Goal: Communication & Community: Share content

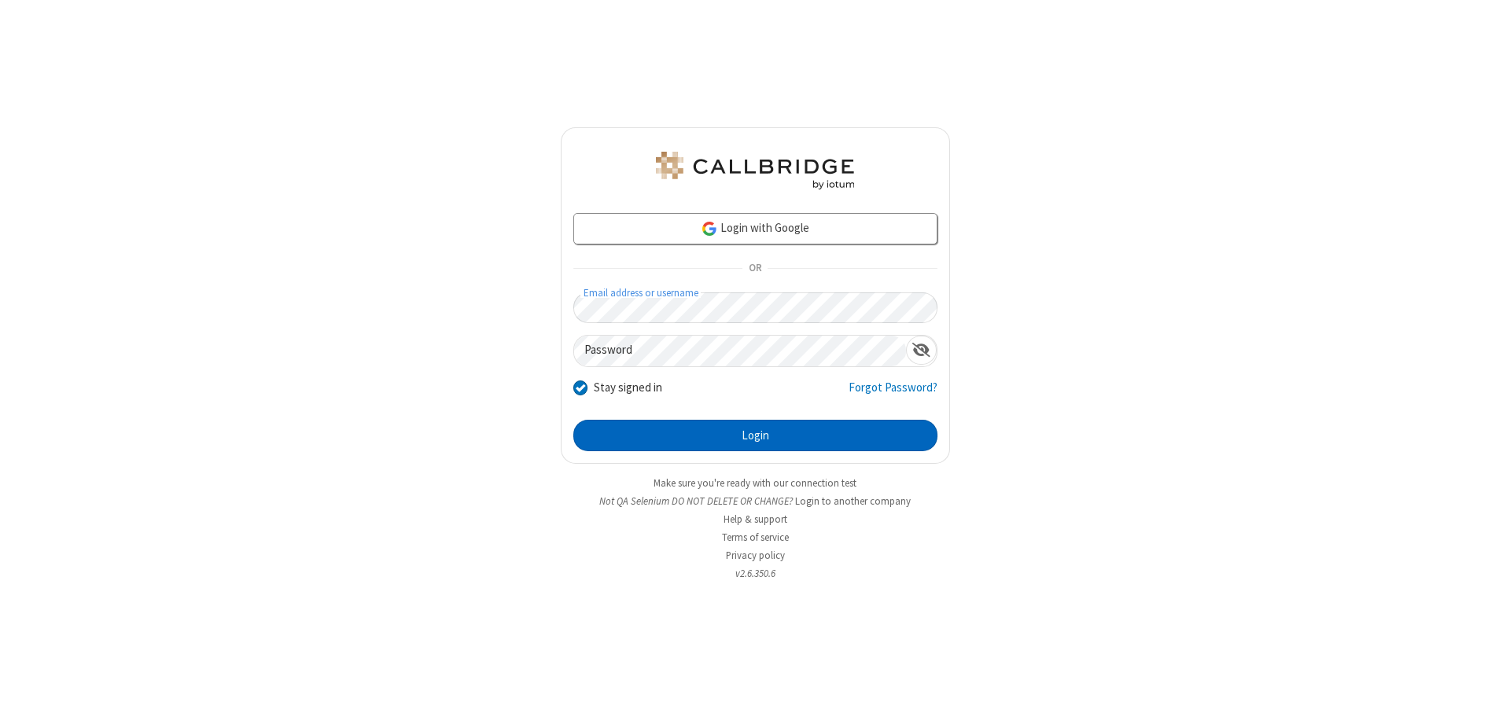
click at [755, 436] on button "Login" at bounding box center [755, 435] width 364 height 31
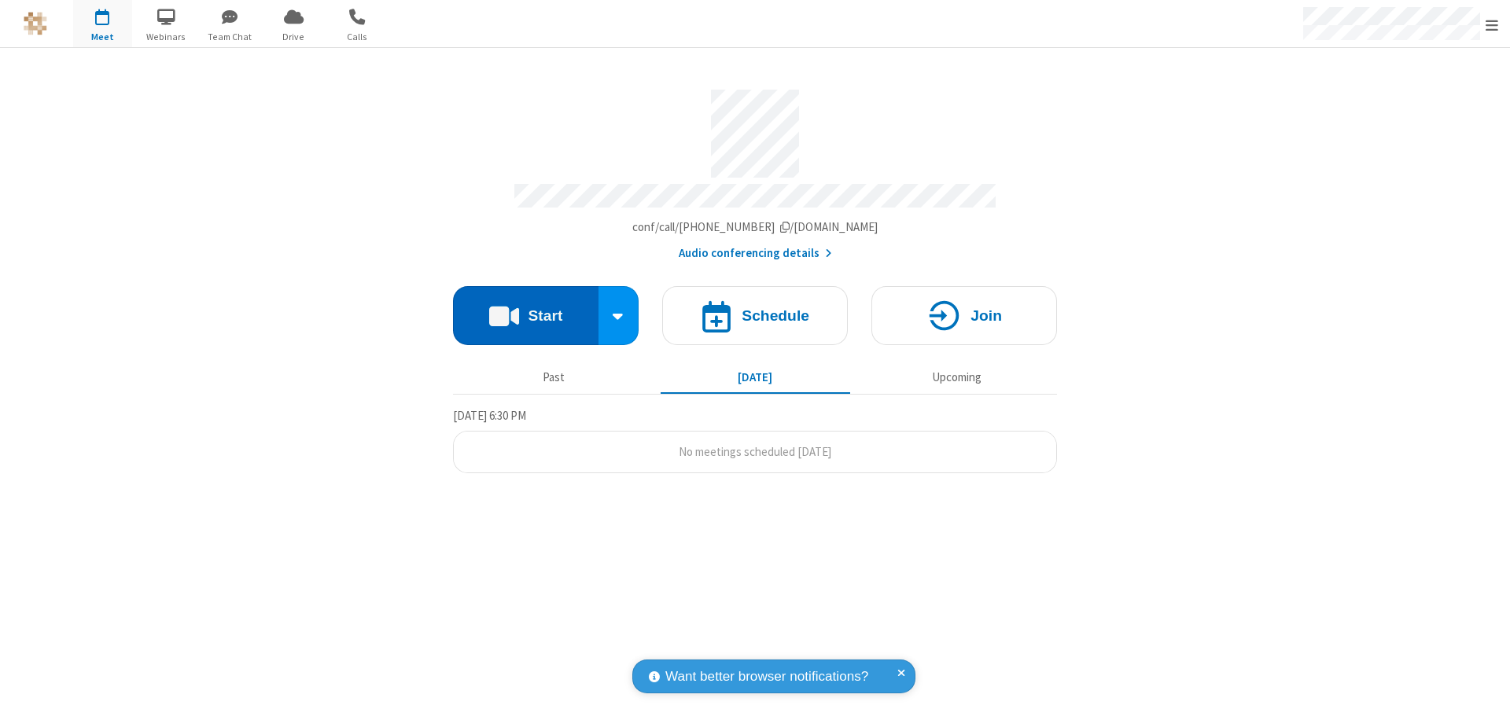
click at [525, 308] on button "Start" at bounding box center [525, 315] width 145 height 59
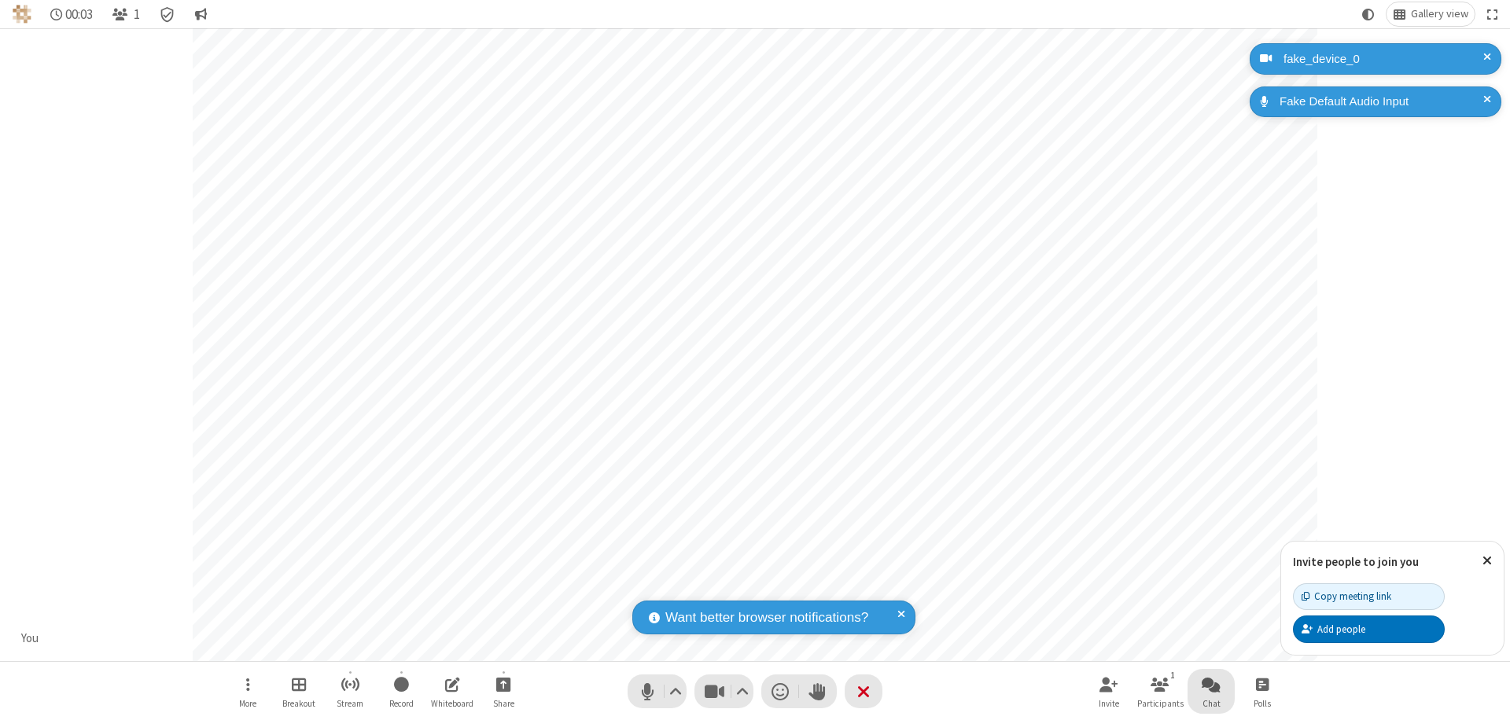
click at [1211, 684] on span "Open chat" at bounding box center [1211, 685] width 19 height 20
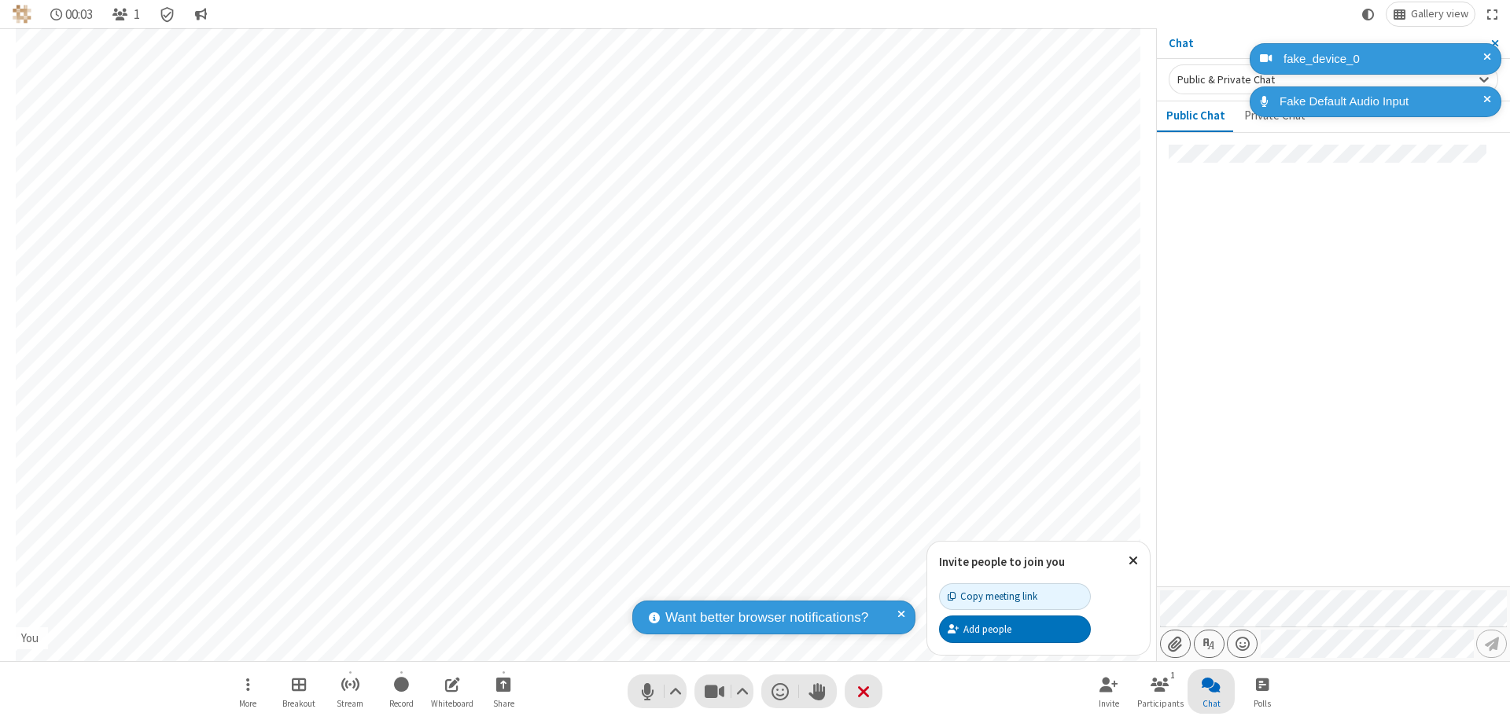
type input "C:\fakepath\doc_test.docx"
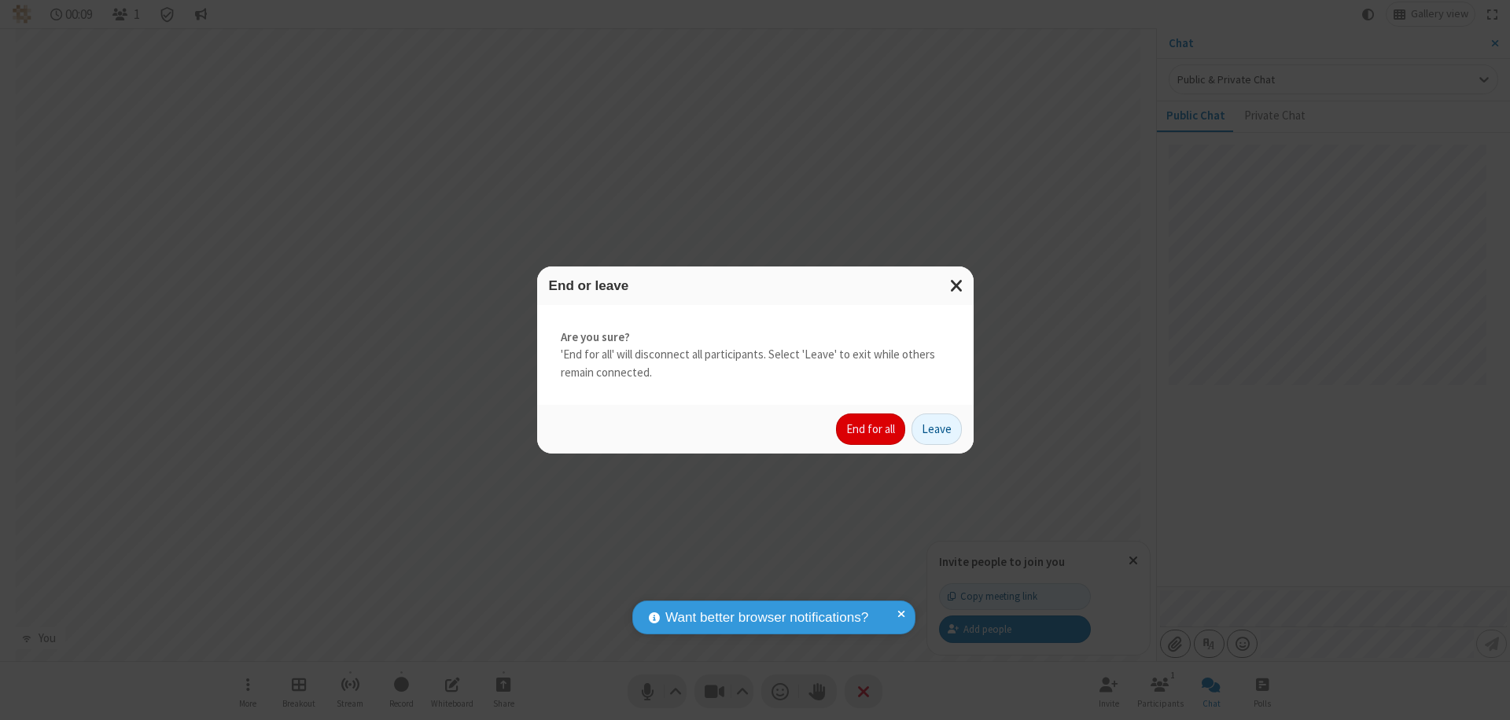
click at [871, 429] on button "End for all" at bounding box center [870, 429] width 69 height 31
